Goal: Task Accomplishment & Management: Use online tool/utility

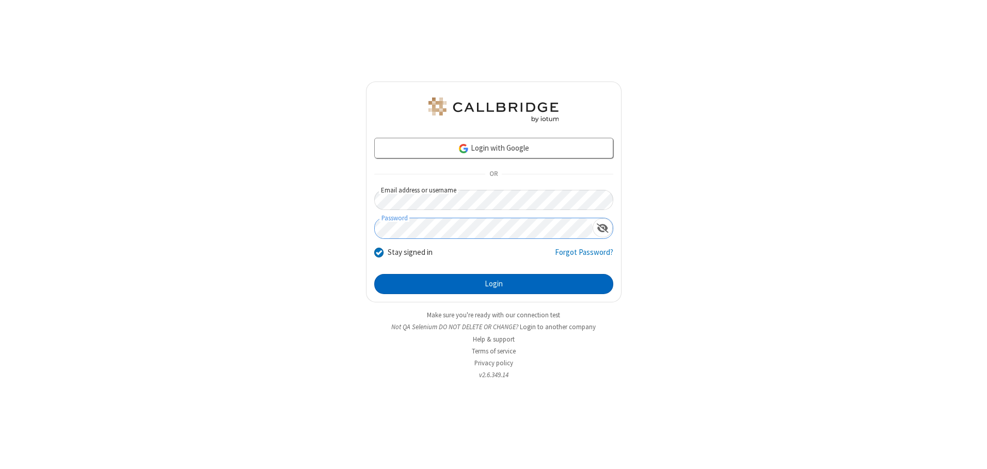
click at [494, 284] on button "Login" at bounding box center [493, 284] width 239 height 21
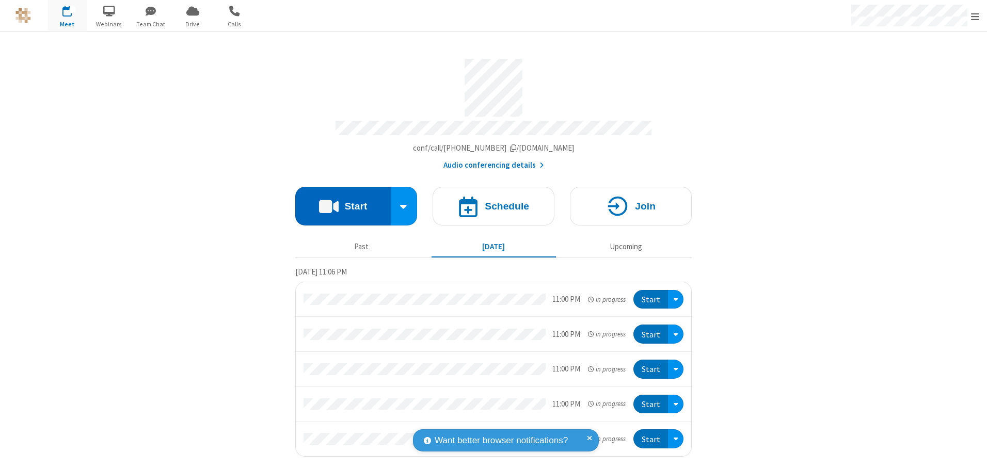
click at [343, 202] on button "Start" at bounding box center [343, 206] width 96 height 39
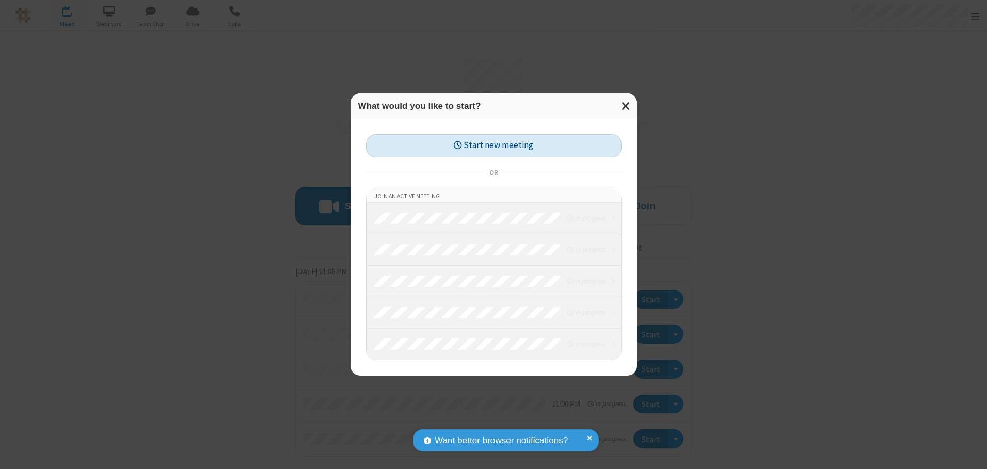
click at [494, 146] on button "Start new meeting" at bounding box center [494, 145] width 256 height 23
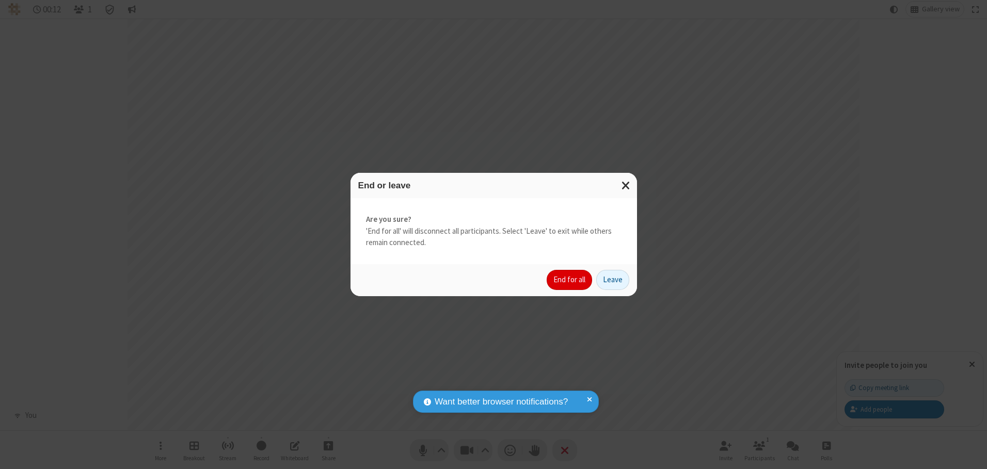
click at [570, 280] on button "End for all" at bounding box center [569, 280] width 45 height 21
